Goal: Contribute content: Add original content to the website for others to see

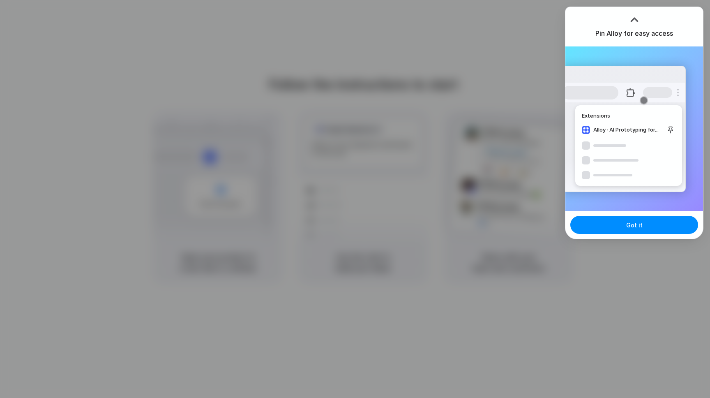
click at [625, 240] on div at bounding box center [355, 199] width 710 height 398
click at [627, 228] on span "Got it" at bounding box center [634, 225] width 16 height 9
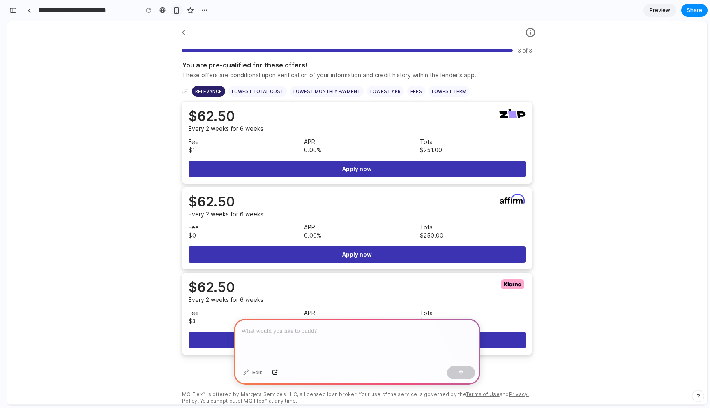
click at [178, 7] on div "button" at bounding box center [176, 10] width 7 height 7
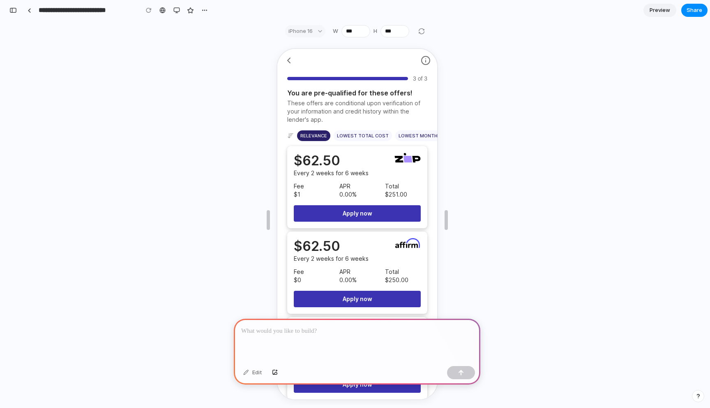
click at [283, 326] on p at bounding box center [357, 331] width 232 height 10
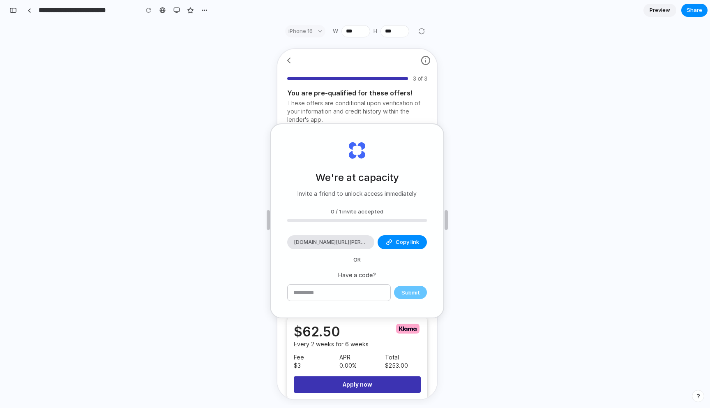
click at [452, 72] on div "We're at capacity Invite a friend to unlock access immediately 0 / 1 invite acc…" at bounding box center [357, 223] width 700 height 363
